Goal: Communication & Community: Answer question/provide support

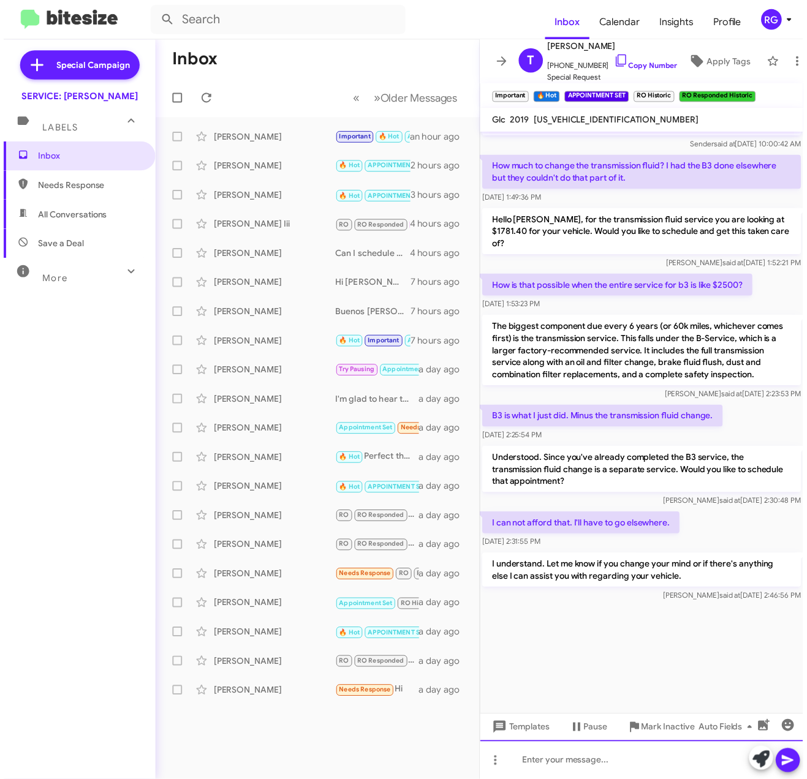
scroll to position [1795, 0]
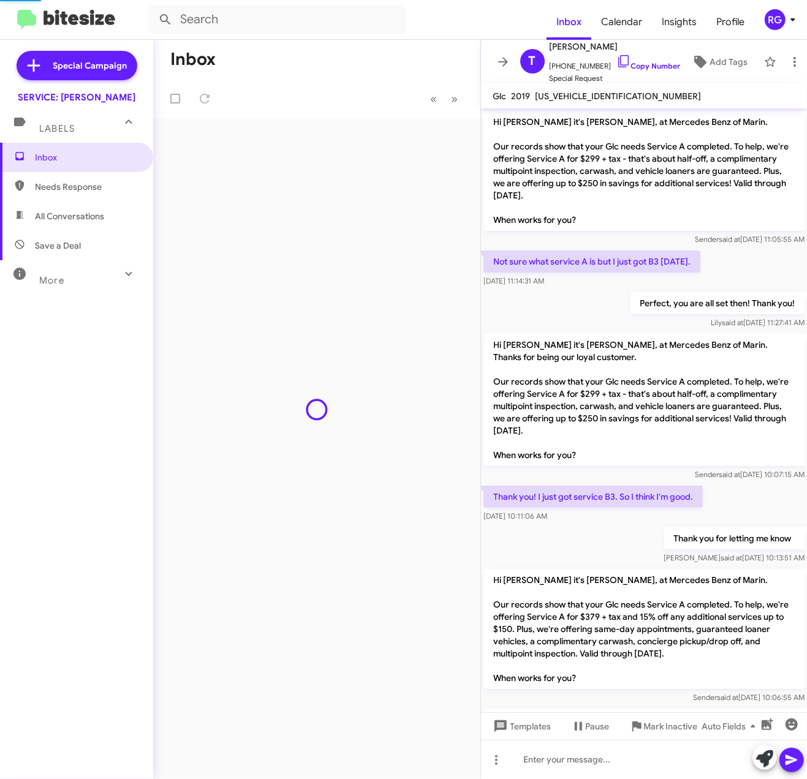
scroll to position [1013, 0]
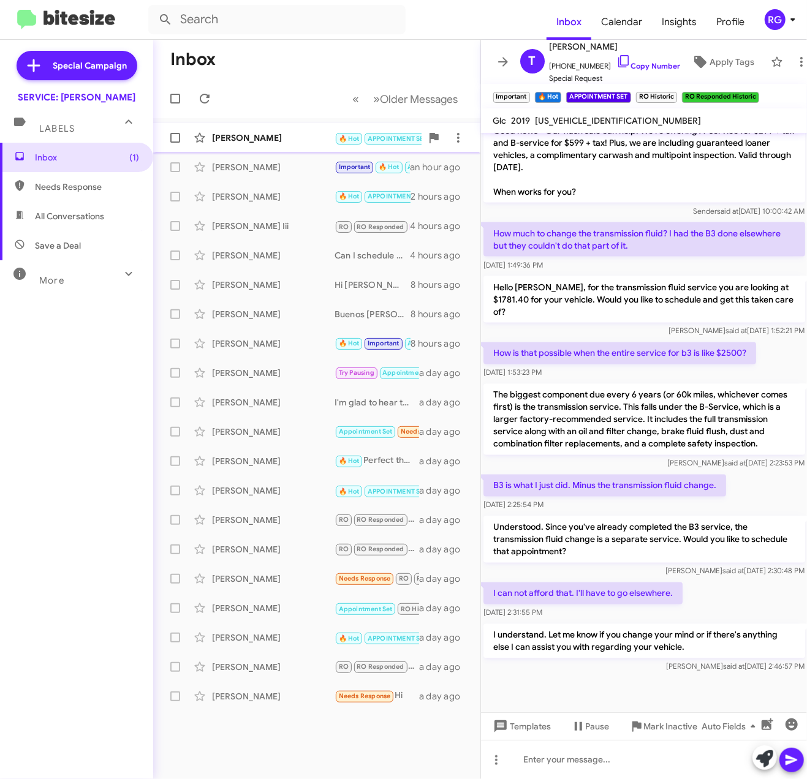
click at [275, 124] on span "[PERSON_NAME] 🔥 Hot APPOINTMENT SET Try Pausing Call Them Needs Response Import…" at bounding box center [316, 137] width 327 height 29
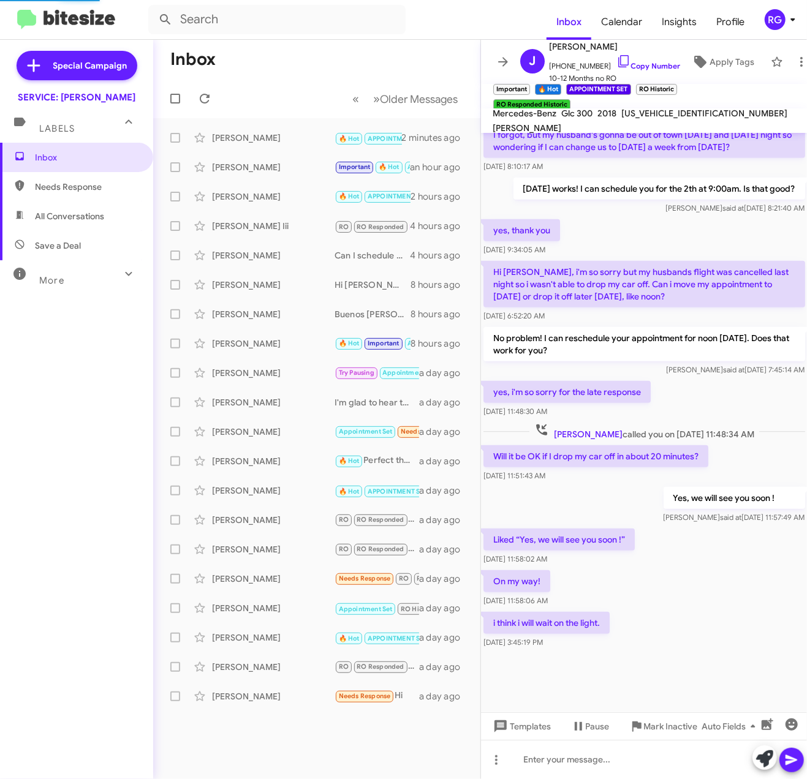
scroll to position [390, 0]
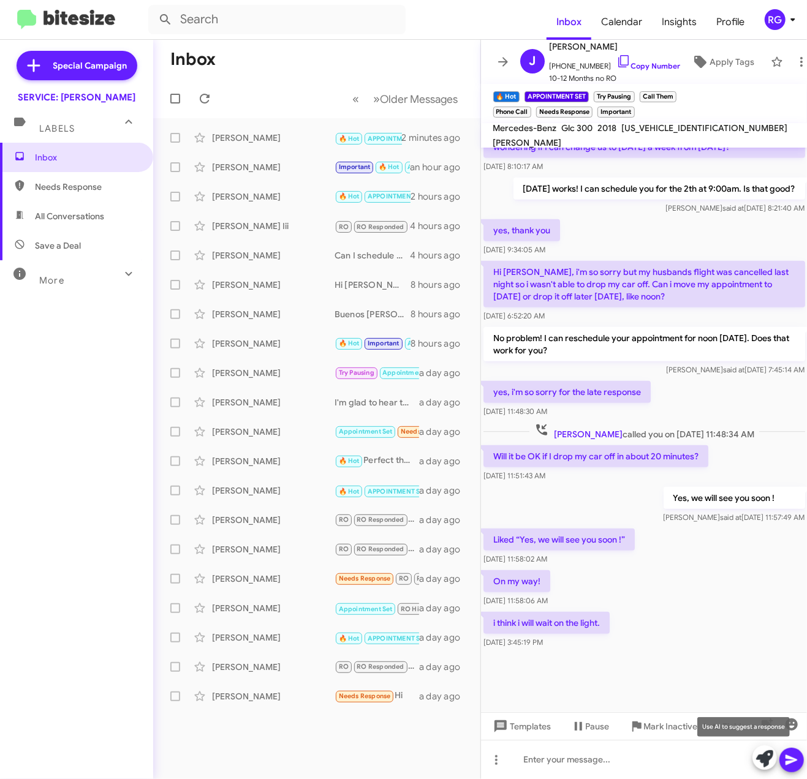
click at [763, 758] on icon at bounding box center [764, 759] width 17 height 17
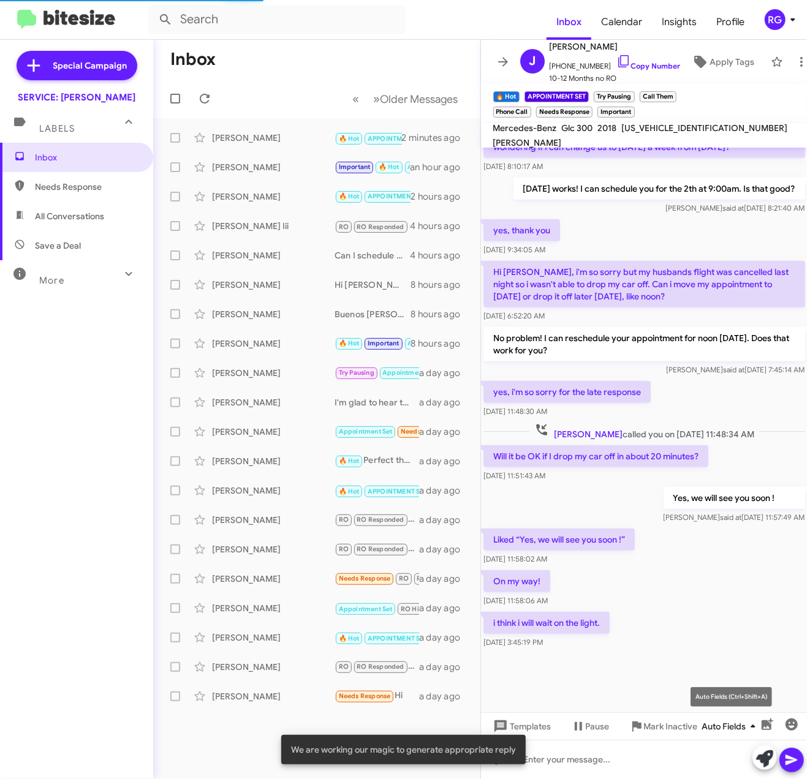
scroll to position [499, 0]
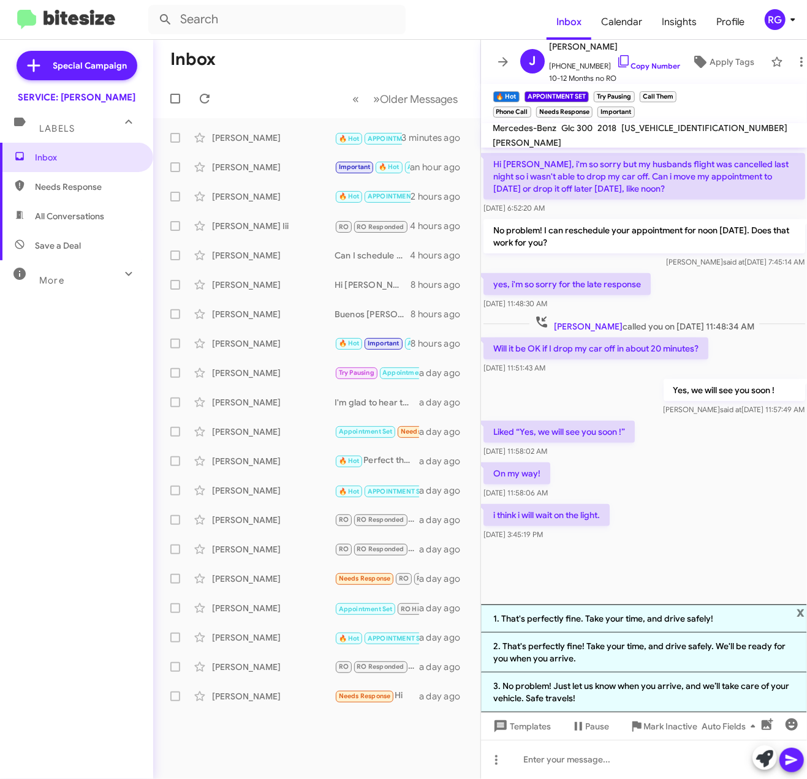
click at [733, 528] on div "i think i will wait on the light. [DATE] 3:45:19 PM" at bounding box center [644, 523] width 327 height 42
click at [797, 611] on span "x" at bounding box center [801, 612] width 8 height 15
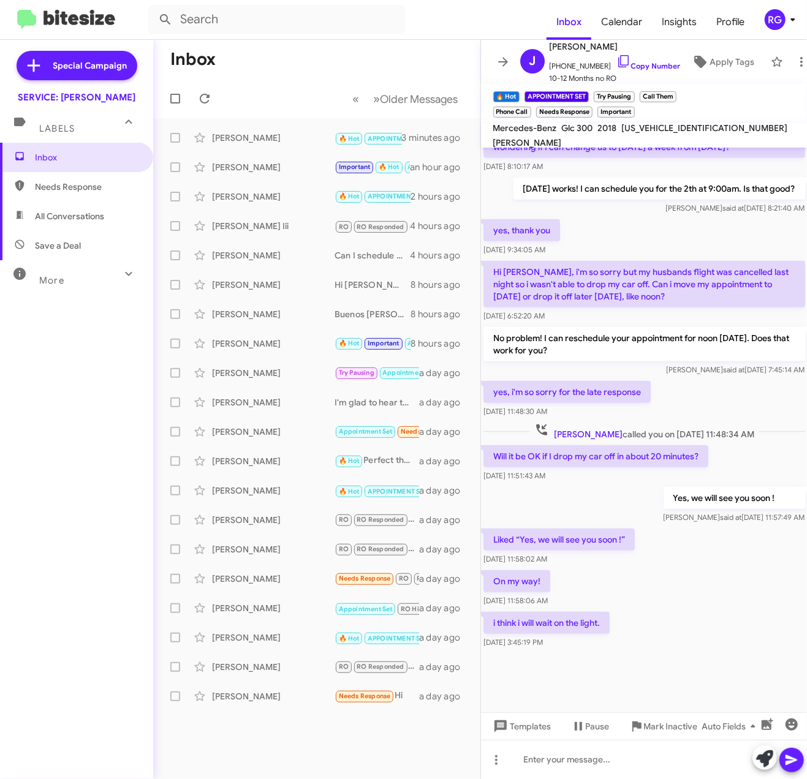
scroll to position [390, 0]
click at [689, 638] on div "i think i will wait on the light. [DATE] 3:45:19 PM" at bounding box center [644, 631] width 327 height 42
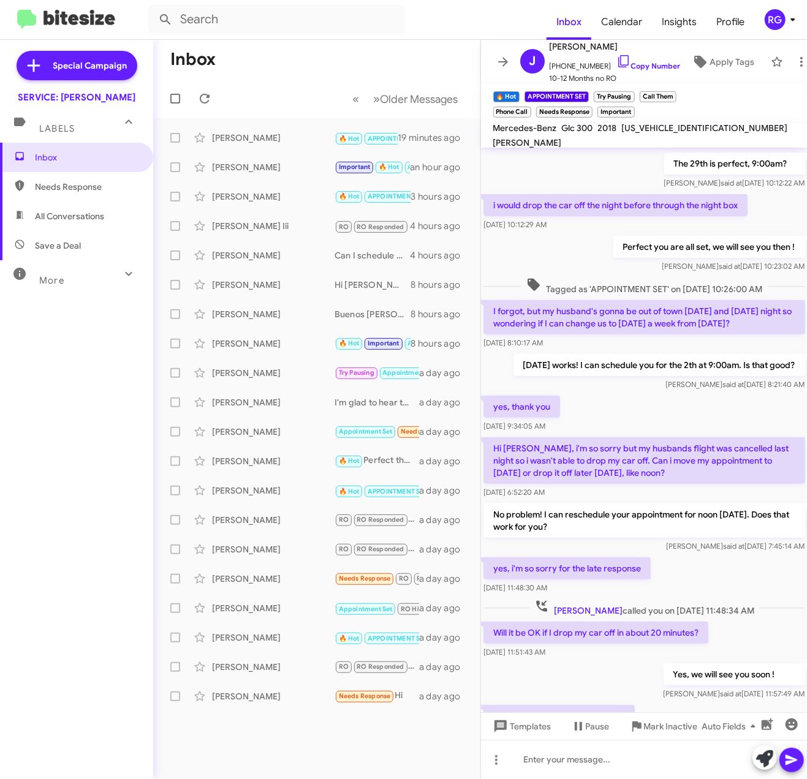
scroll to position [145, 0]
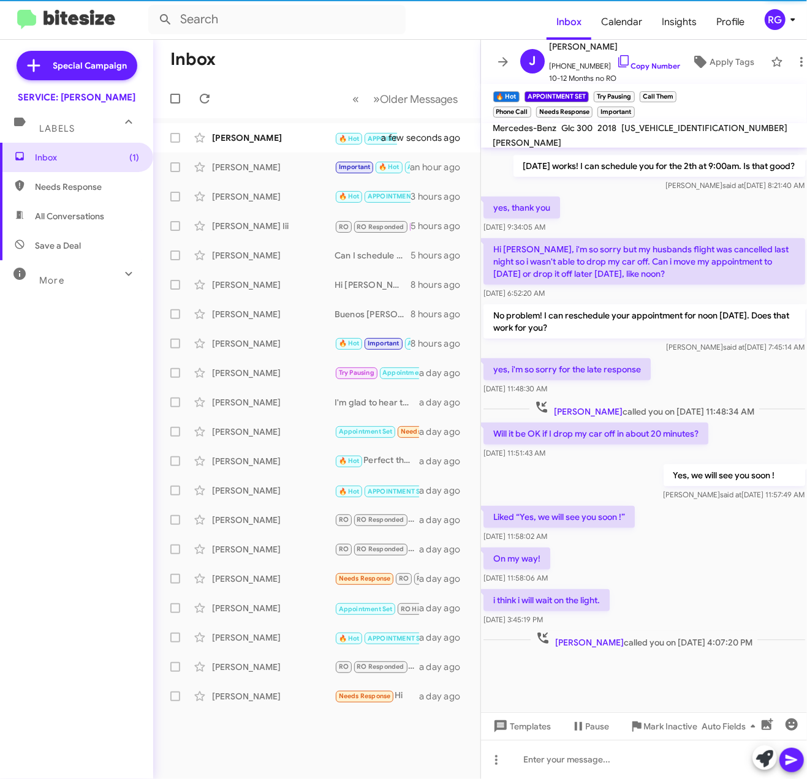
scroll to position [347, 0]
click at [279, 138] on div "[PERSON_NAME]" at bounding box center [273, 138] width 123 height 12
